Goal: Task Accomplishment & Management: Manage account settings

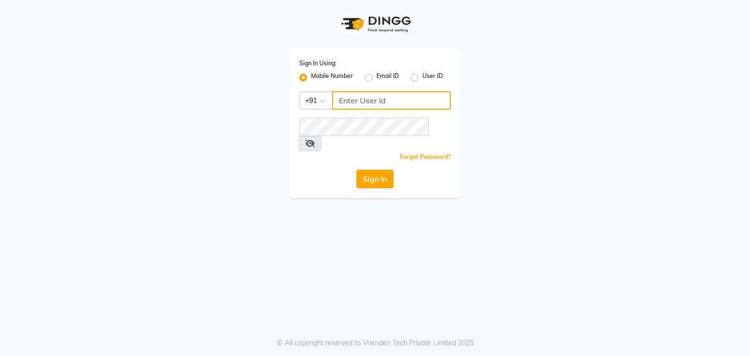
type input "7303777987"
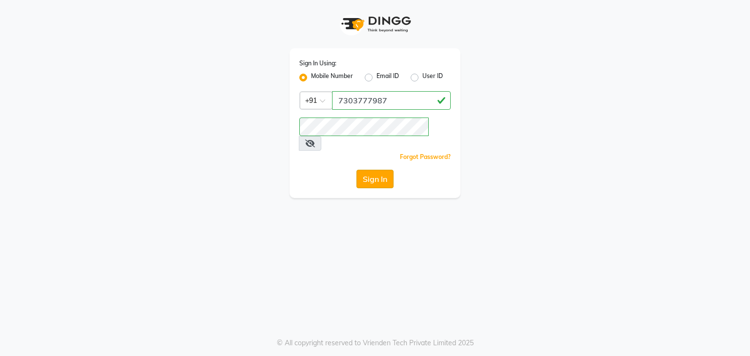
click at [370, 170] on button "Sign In" at bounding box center [374, 179] width 37 height 19
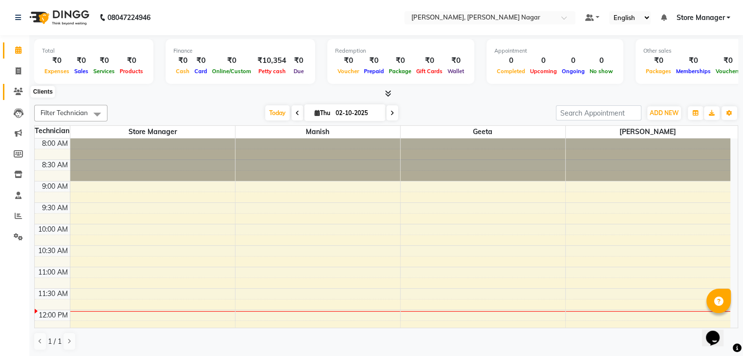
click at [15, 89] on icon at bounding box center [18, 91] width 9 height 7
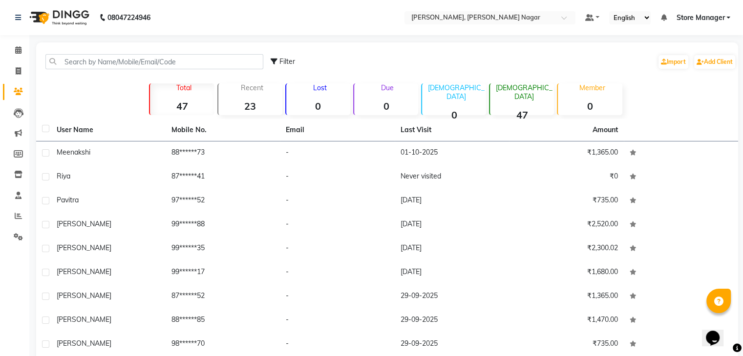
scroll to position [66, 0]
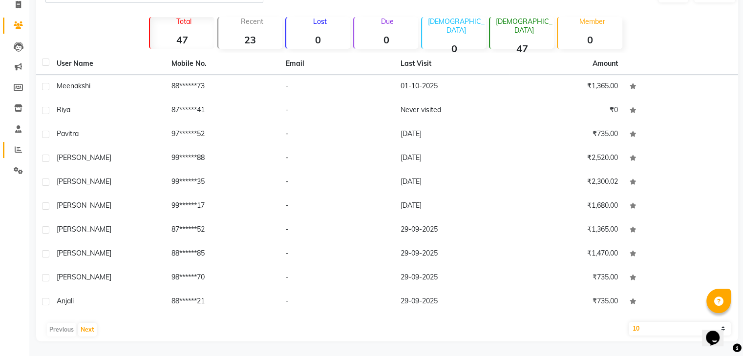
click at [20, 156] on link "Reports" at bounding box center [14, 150] width 23 height 16
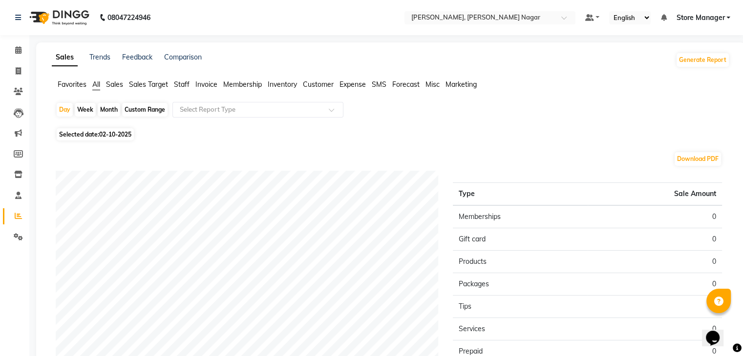
scroll to position [129, 0]
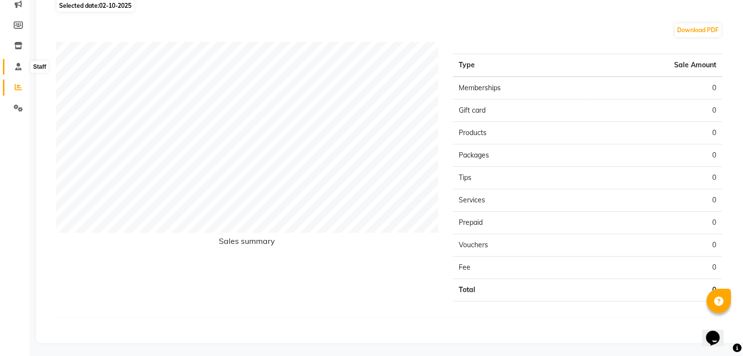
click at [21, 64] on span at bounding box center [18, 67] width 17 height 11
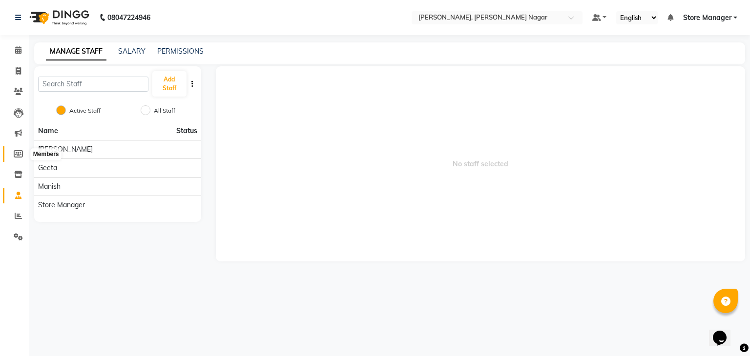
click at [15, 157] on icon at bounding box center [18, 153] width 9 height 7
select select
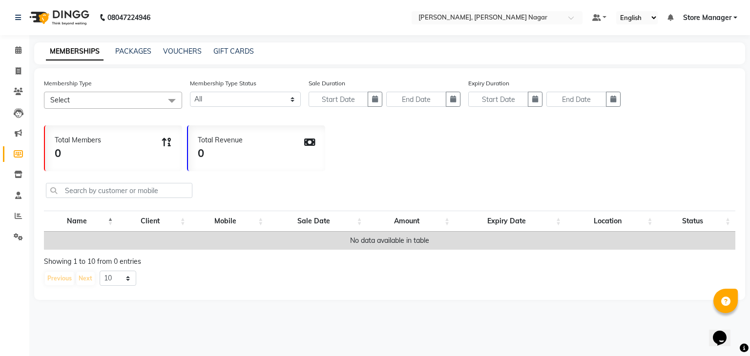
click at [9, 125] on li "Marketing" at bounding box center [14, 133] width 29 height 21
click at [17, 92] on icon at bounding box center [18, 91] width 9 height 7
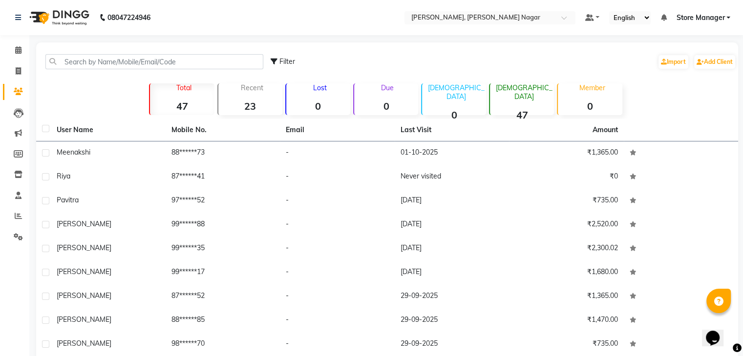
click at [643, 16] on select "English ENGLISH Español العربية मराठी हिंदी ગુજરાતી தமிழ் 中文" at bounding box center [629, 17] width 41 height 13
click at [695, 85] on div "Filter Import Add Client Total 47 Recent 23 Lost 0 Due 0 [DEMOGRAPHIC_DATA] 0 […" at bounding box center [387, 225] width 702 height 366
click at [16, 67] on icon at bounding box center [18, 70] width 5 height 7
select select "service"
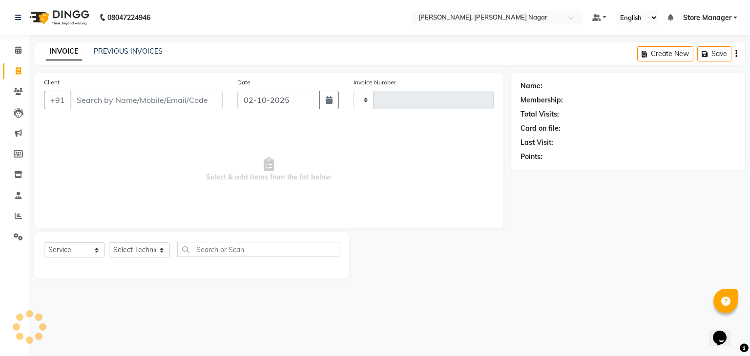
type input "0024"
select select "9049"
click at [15, 47] on icon at bounding box center [18, 49] width 6 height 7
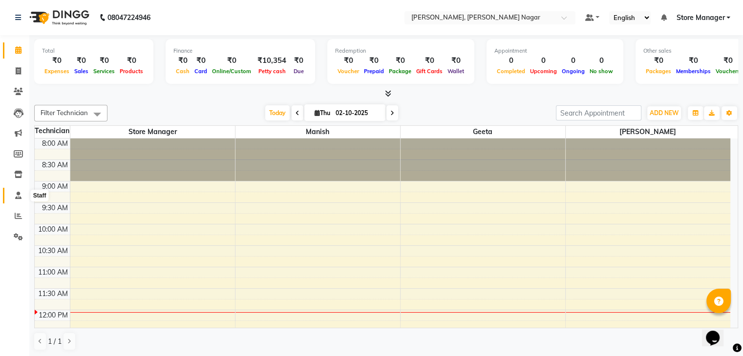
click at [22, 197] on span at bounding box center [18, 195] width 17 height 11
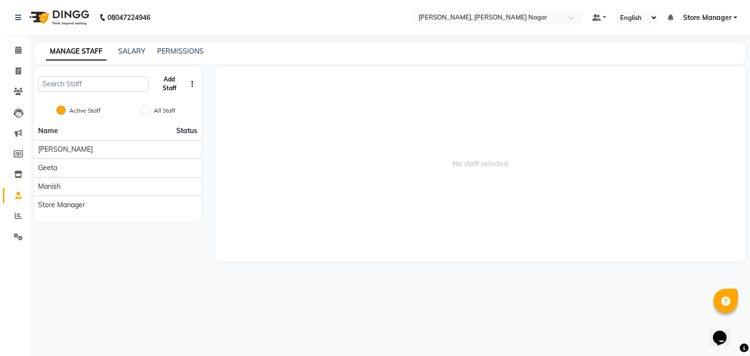
click at [178, 80] on button "Add Staff" at bounding box center [169, 83] width 34 height 25
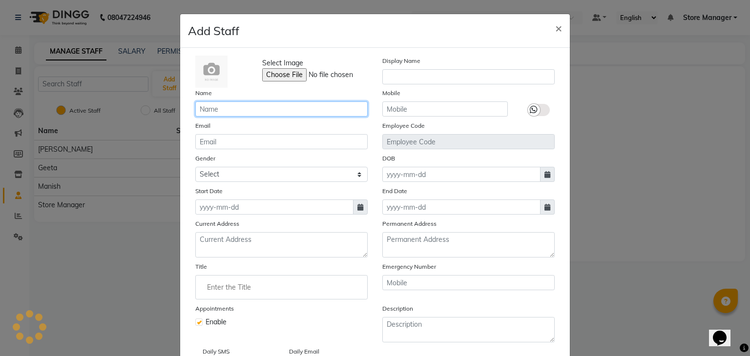
click at [214, 112] on input "text" at bounding box center [281, 109] width 172 height 15
type input "a"
type input "[PERSON_NAME]"
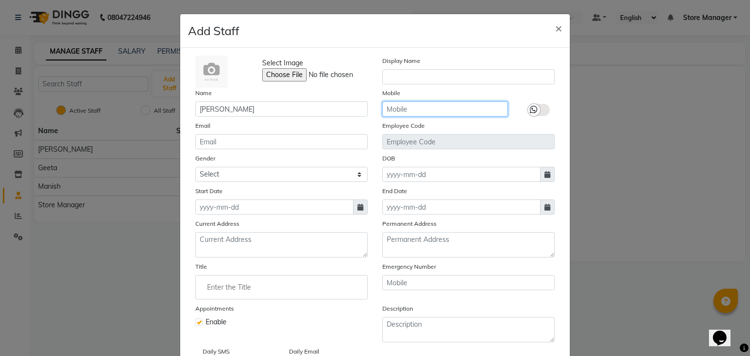
click at [418, 103] on input "text" at bounding box center [444, 109] width 125 height 15
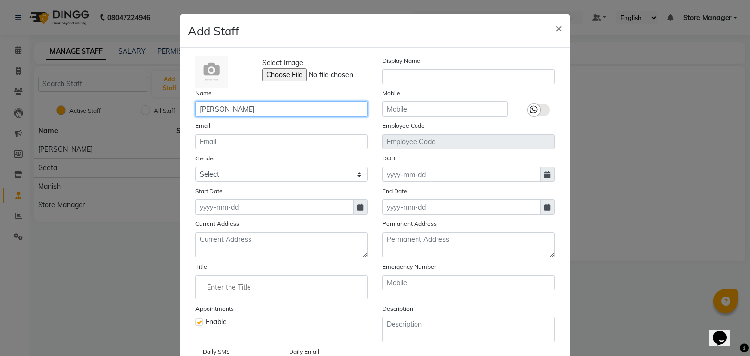
click at [244, 103] on input "[PERSON_NAME]" at bounding box center [281, 109] width 172 height 15
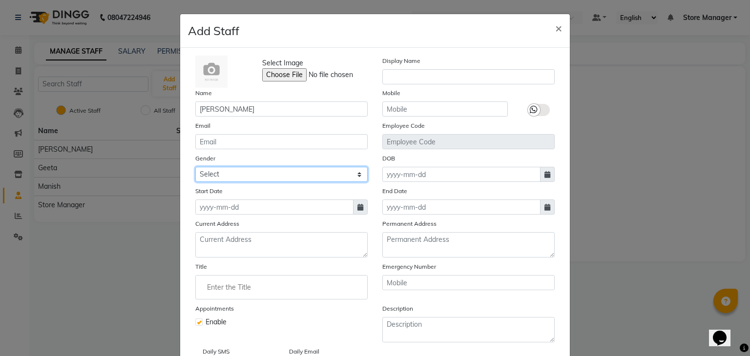
click at [214, 178] on select "Select [DEMOGRAPHIC_DATA] [DEMOGRAPHIC_DATA] Other Prefer Not To Say" at bounding box center [281, 174] width 172 height 15
select select "[DEMOGRAPHIC_DATA]"
click at [195, 168] on select "Select [DEMOGRAPHIC_DATA] [DEMOGRAPHIC_DATA] Other Prefer Not To Say" at bounding box center [281, 174] width 172 height 15
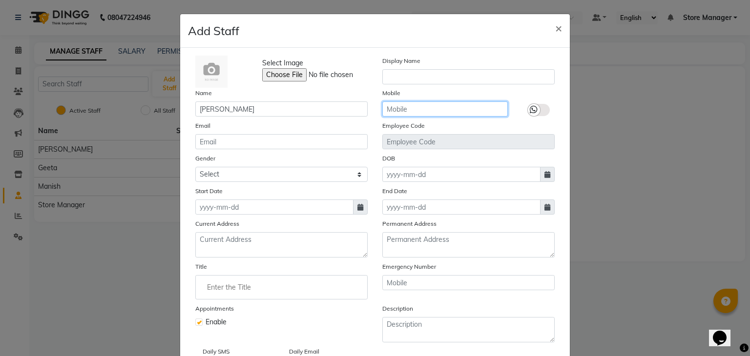
click at [403, 106] on input "text" at bounding box center [444, 109] width 125 height 15
type input "7060608786"
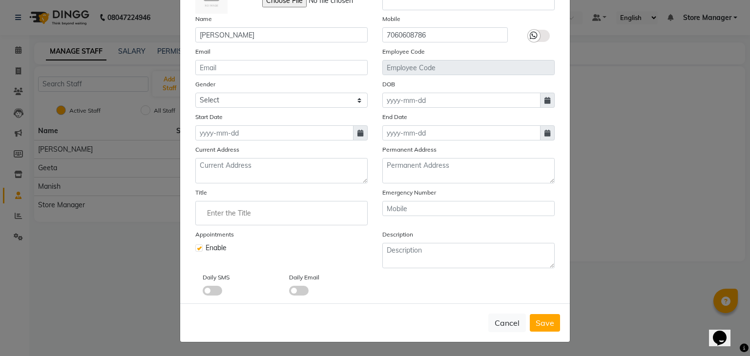
click at [212, 293] on span at bounding box center [213, 291] width 20 height 10
click at [203, 292] on input "checkbox" at bounding box center [203, 292] width 0 height 0
click at [357, 131] on icon at bounding box center [360, 133] width 6 height 7
select select "10"
select select "2025"
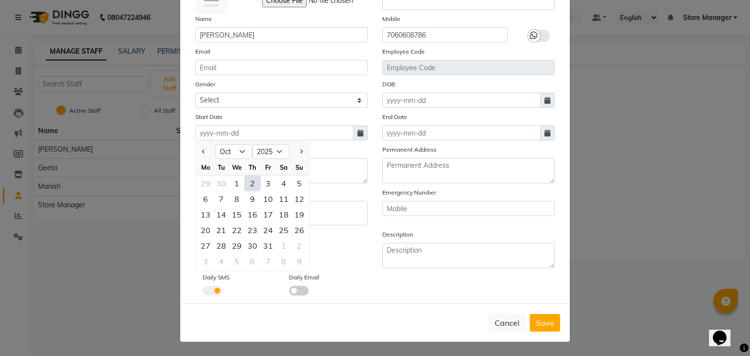
click at [248, 176] on div "2" at bounding box center [253, 184] width 16 height 16
type input "02-10-2025"
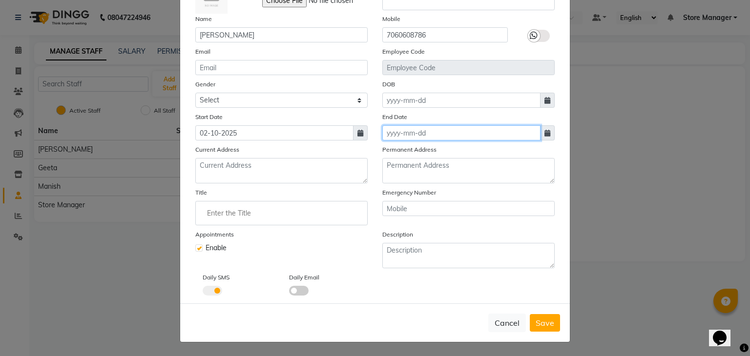
click at [421, 126] on input at bounding box center [461, 132] width 158 height 15
select select "10"
select select "2025"
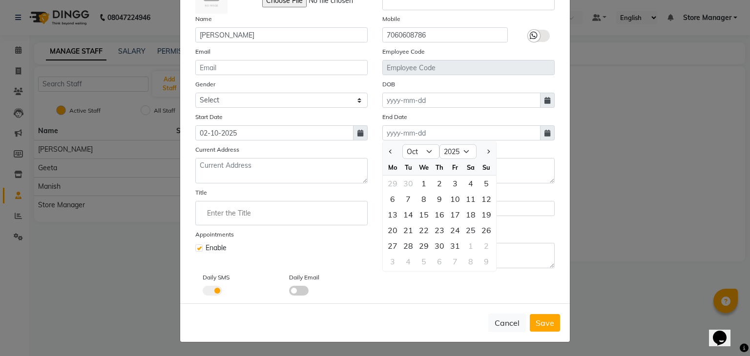
click at [573, 168] on ngb-modal-window "Add Staff × Select Image Display Name Name [PERSON_NAME] Mobile [PHONE_NUMBER] …" at bounding box center [375, 178] width 750 height 356
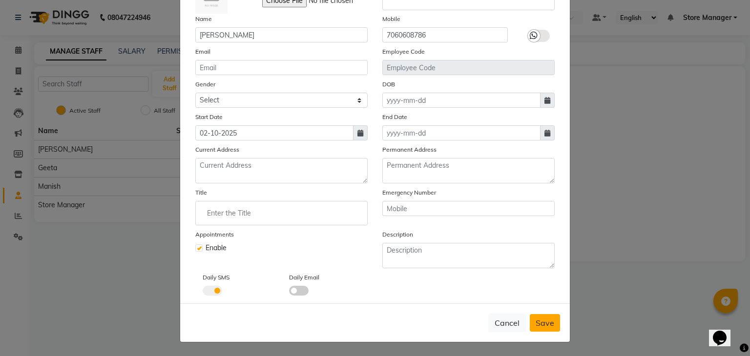
click at [546, 331] on button "Save" at bounding box center [545, 323] width 30 height 18
select select
checkbox input "false"
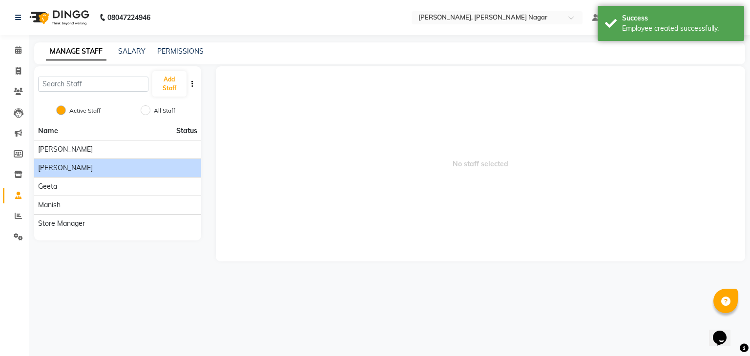
click at [86, 168] on div "[PERSON_NAME]" at bounding box center [117, 168] width 159 height 10
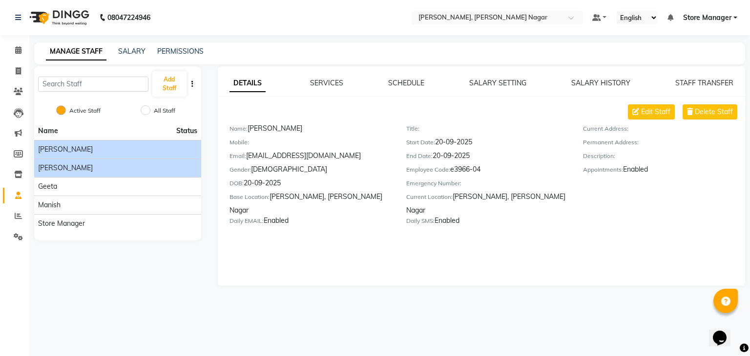
click at [90, 148] on div "[PERSON_NAME]" at bounding box center [117, 150] width 159 height 10
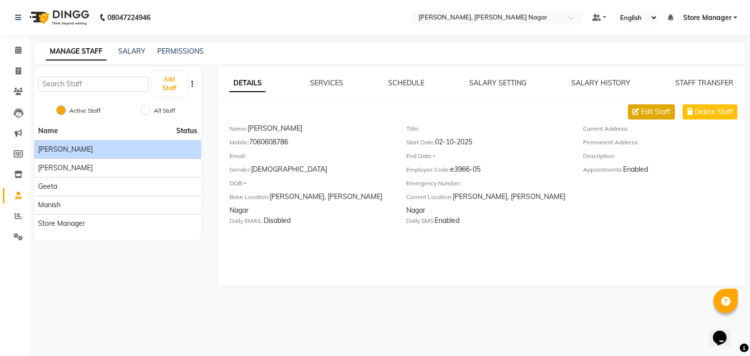
click at [643, 117] on button "Edit Staff" at bounding box center [651, 111] width 47 height 15
select select "[DEMOGRAPHIC_DATA]"
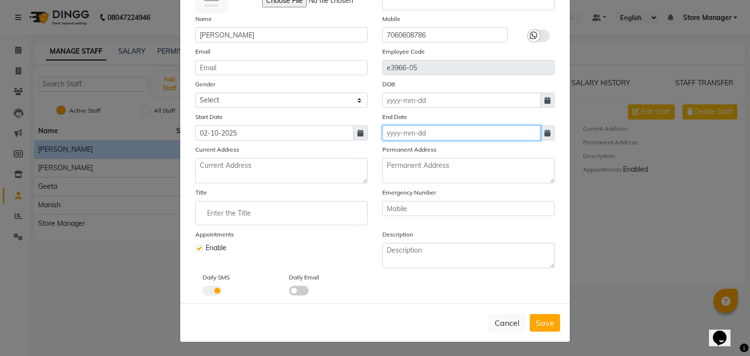
click at [416, 134] on input at bounding box center [461, 132] width 158 height 15
select select "10"
select select "2025"
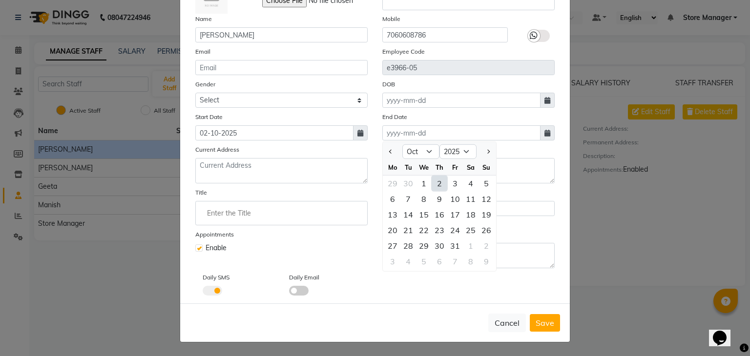
click at [439, 180] on div "2" at bounding box center [440, 184] width 16 height 16
type input "02-10-2025"
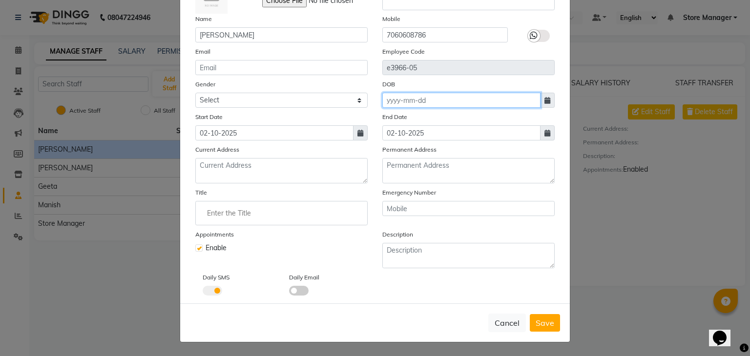
click at [414, 97] on input at bounding box center [461, 100] width 158 height 15
select select "10"
select select "2025"
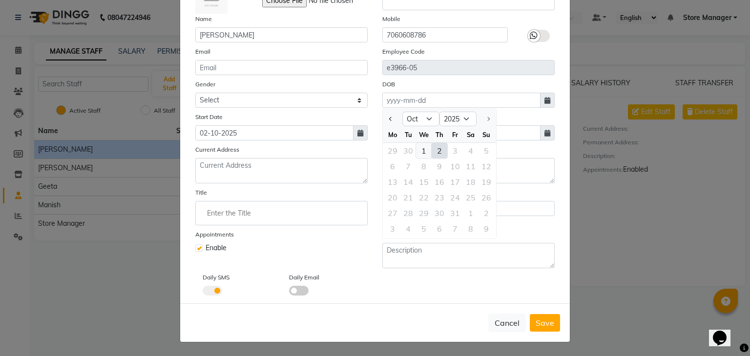
click at [421, 148] on div "1" at bounding box center [424, 151] width 16 height 16
type input "01-10-2025"
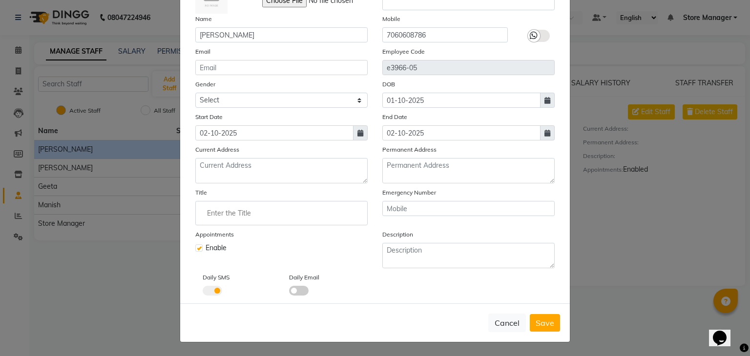
click at [660, 190] on ngb-modal-window "Edit Staff × Select Image Display Name Name [PERSON_NAME] Mobile [PHONE_NUMBER]…" at bounding box center [375, 178] width 750 height 356
click at [554, 323] on button "Save" at bounding box center [545, 323] width 30 height 18
select select
checkbox input "false"
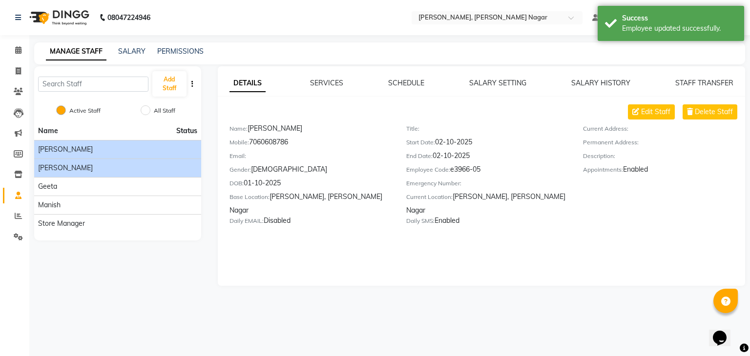
click at [148, 168] on div "[PERSON_NAME]" at bounding box center [117, 168] width 159 height 10
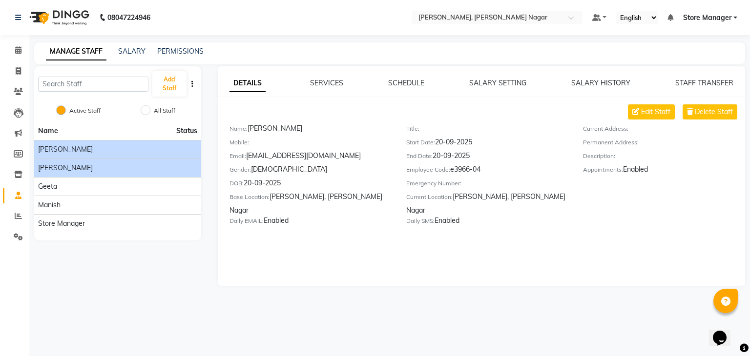
click at [137, 151] on div "[PERSON_NAME]" at bounding box center [117, 150] width 159 height 10
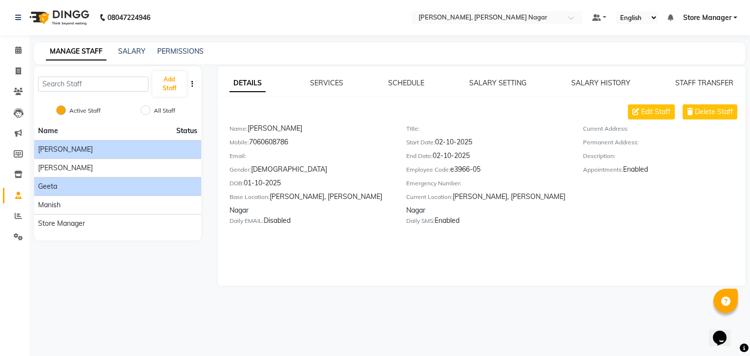
click at [120, 186] on div "geeta" at bounding box center [117, 187] width 159 height 10
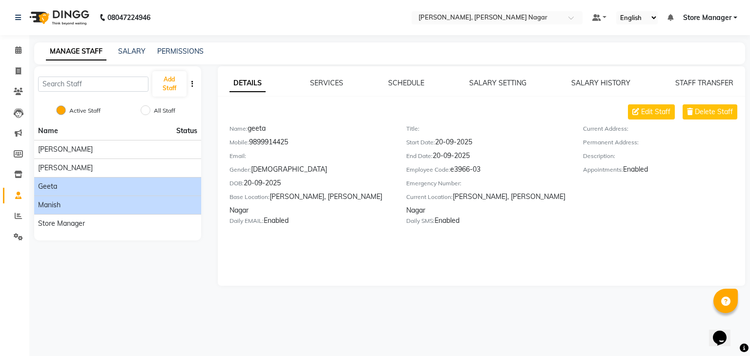
click at [117, 207] on div "manish" at bounding box center [117, 205] width 159 height 10
click at [97, 188] on div "geeta" at bounding box center [117, 187] width 159 height 10
click at [163, 106] on div "All Staff" at bounding box center [159, 111] width 31 height 12
click at [139, 114] on div "Active Staff All Staff" at bounding box center [117, 112] width 167 height 21
click at [150, 114] on div "All Staff" at bounding box center [159, 111] width 31 height 12
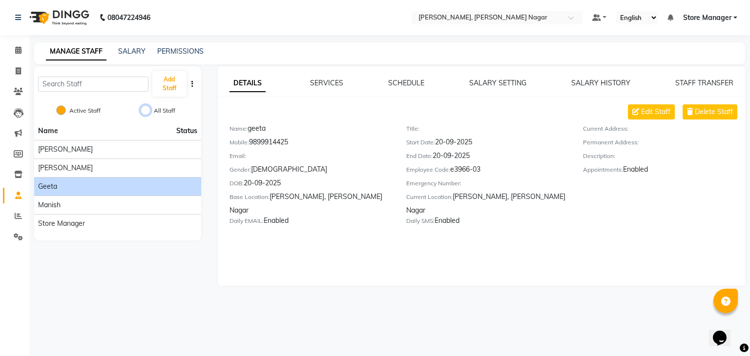
click at [142, 108] on input "All Staff" at bounding box center [146, 110] width 10 height 10
radio input "true"
click at [66, 109] on div "Active Staff" at bounding box center [80, 111] width 41 height 12
click at [63, 112] on input "Active Staff" at bounding box center [61, 110] width 10 height 10
radio input "true"
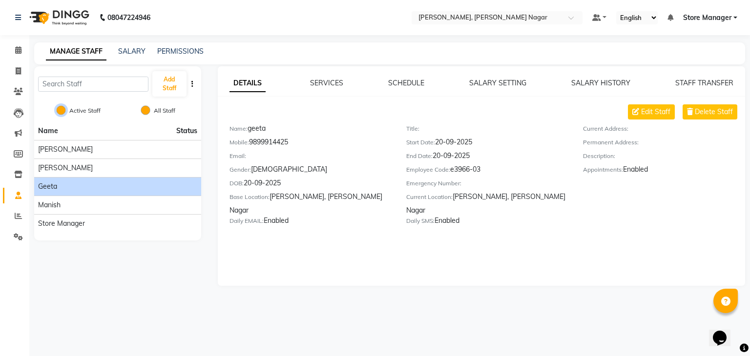
radio input "false"
click at [24, 64] on link "Invoice" at bounding box center [14, 71] width 23 height 16
select select "service"
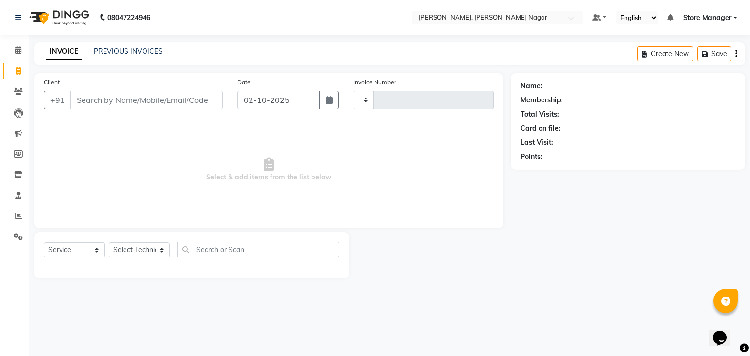
type input "0024"
select select "9049"
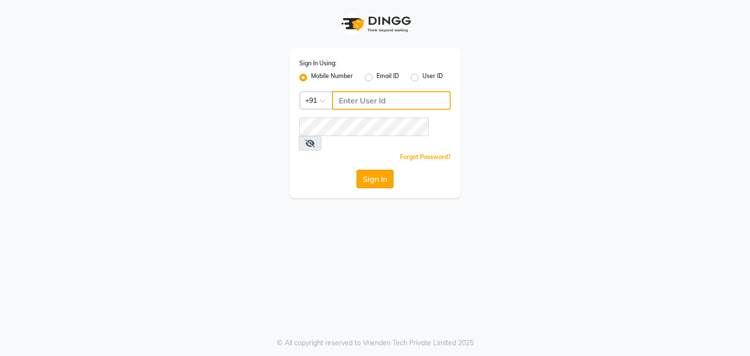
type input "7303777987"
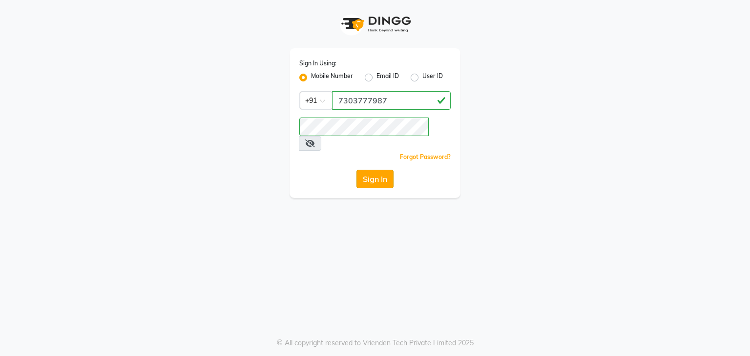
click at [370, 170] on button "Sign In" at bounding box center [374, 179] width 37 height 19
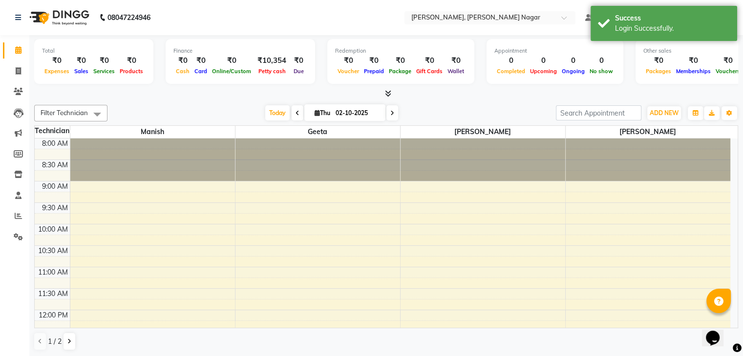
scroll to position [0, 0]
